Goal: Navigation & Orientation: Find specific page/section

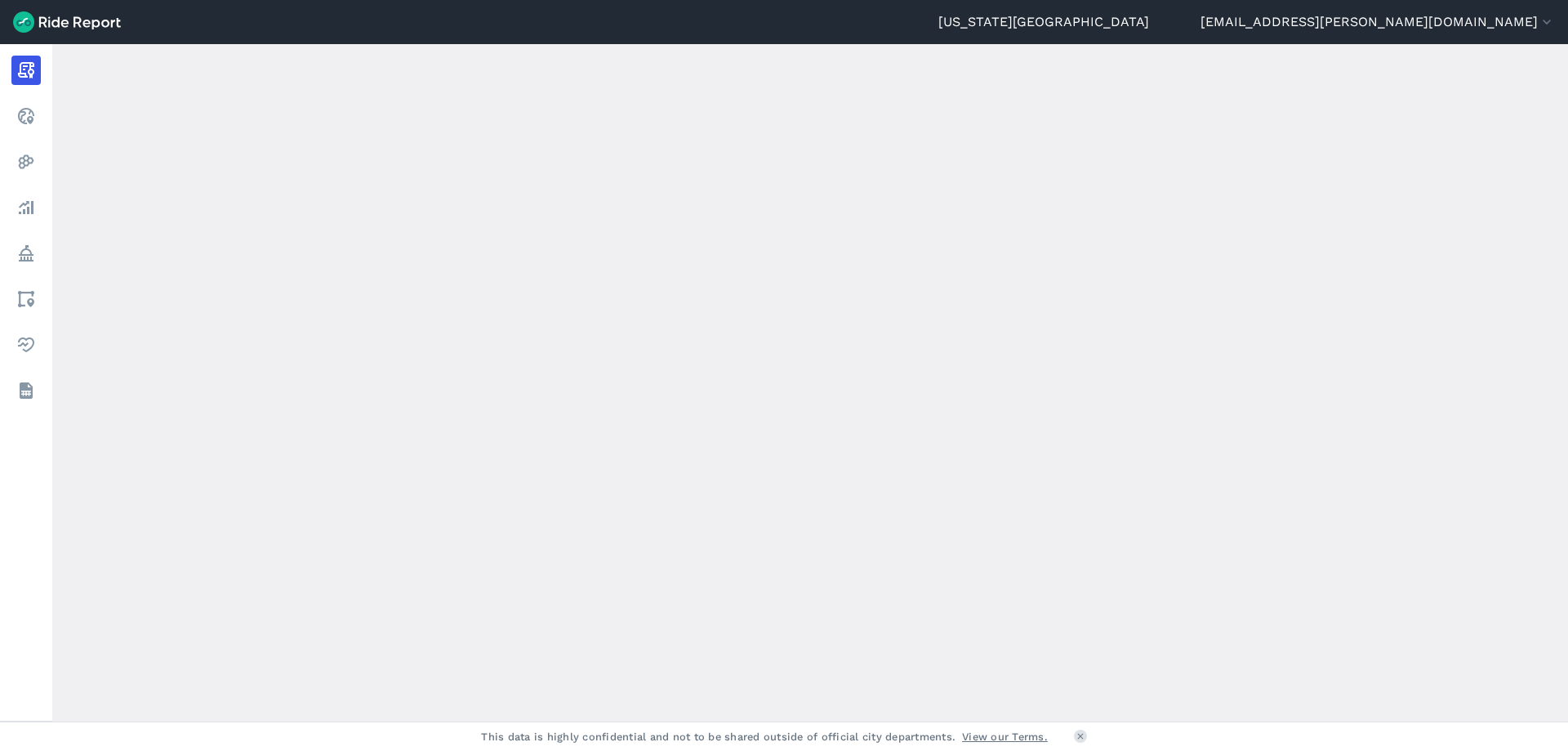
click at [86, 34] on header "[US_STATE][GEOGRAPHIC_DATA] [EMAIL_ADDRESS][PERSON_NAME][DOMAIN_NAME] Settings …" at bounding box center [784, 22] width 1568 height 44
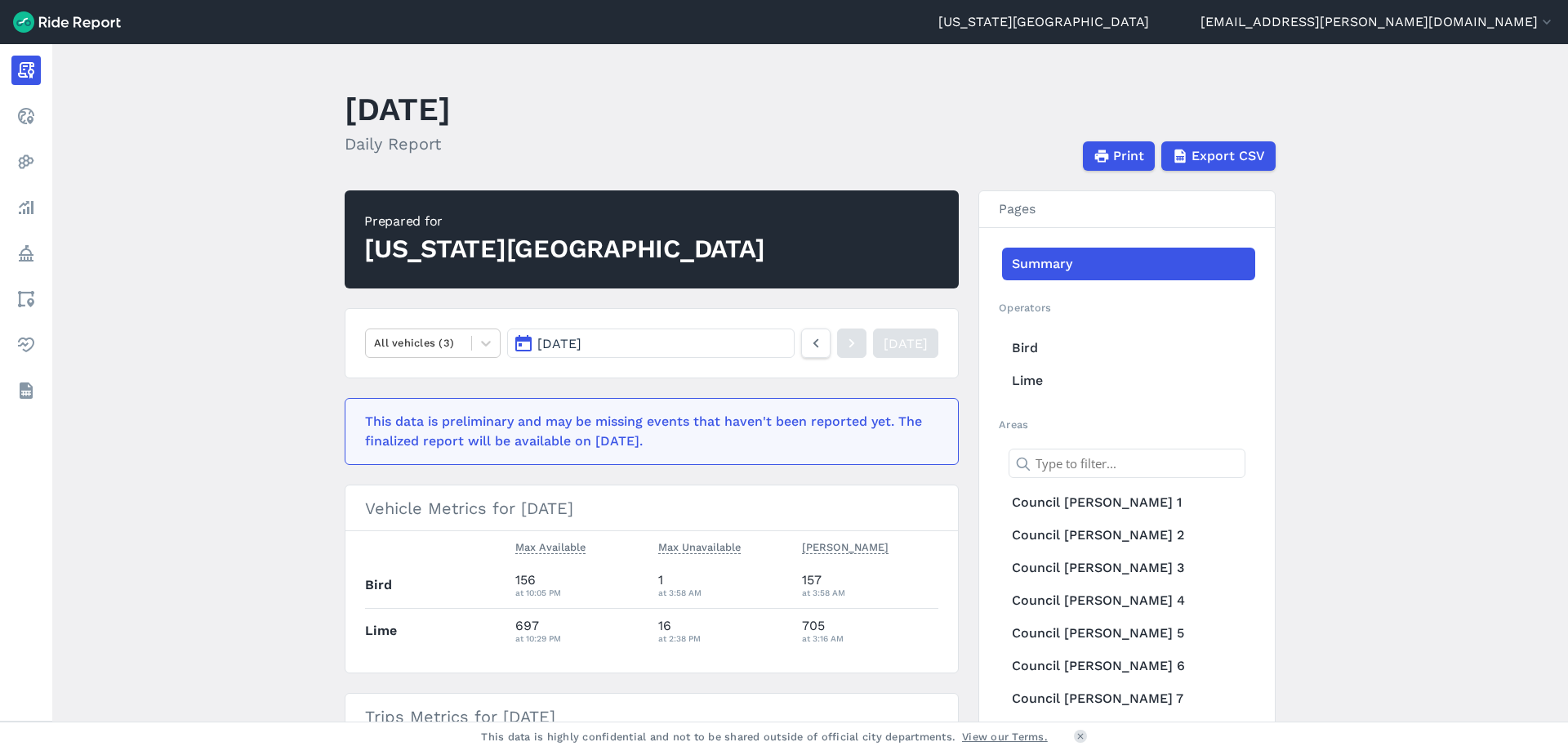
click at [88, 27] on img at bounding box center [66, 22] width 108 height 22
